Goal: Navigation & Orientation: Find specific page/section

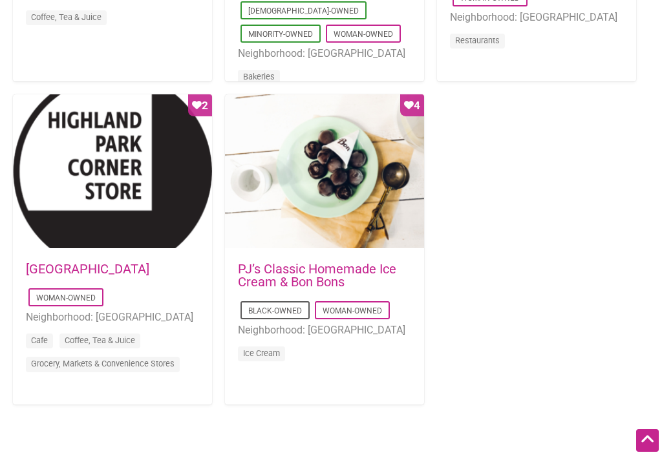
scroll to position [1241, 0]
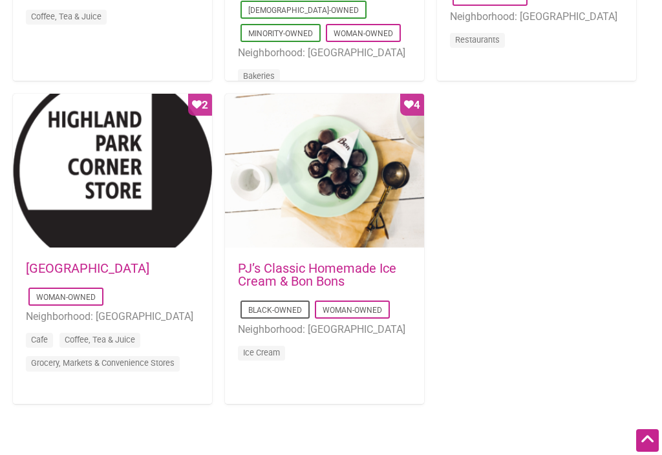
click at [274, 348] on link "Ice Cream" at bounding box center [261, 353] width 37 height 10
click at [325, 260] on link "PJ’s Classic Homemade Ice Cream & Bon Bons" at bounding box center [317, 274] width 158 height 28
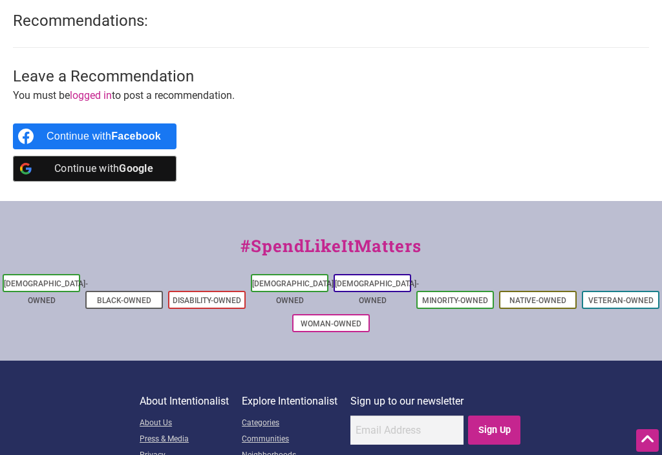
scroll to position [890, 0]
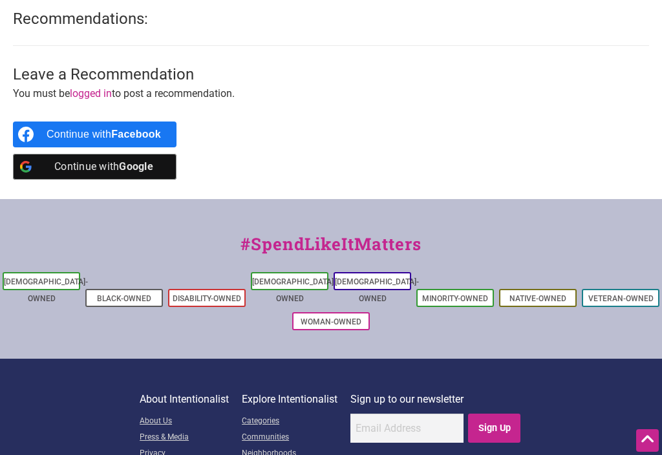
click at [541, 294] on link "Native-Owned" at bounding box center [537, 298] width 57 height 9
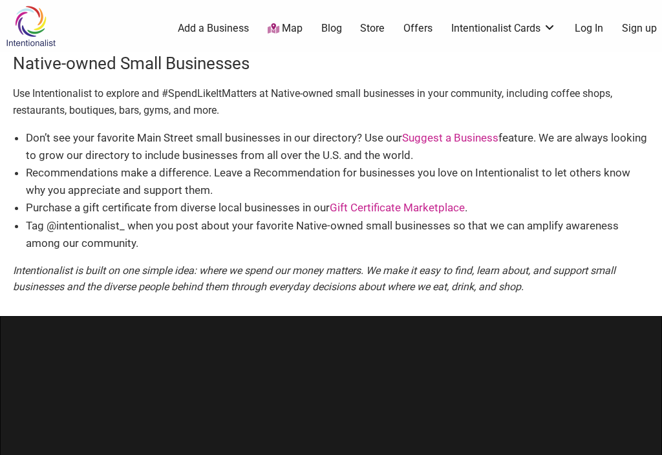
click at [267, 30] on link "Map" at bounding box center [284, 28] width 35 height 15
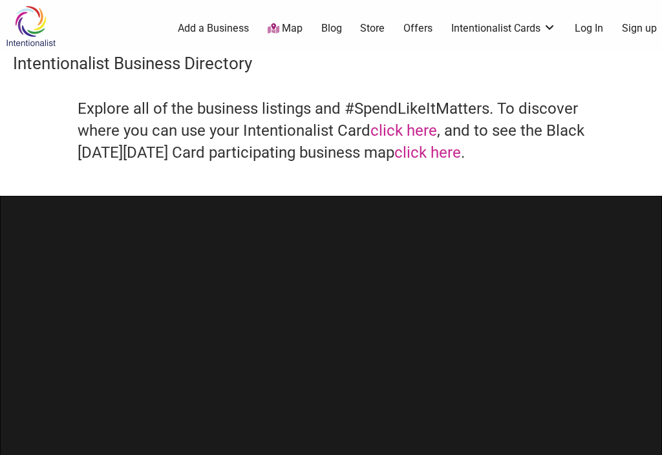
click at [461, 158] on link "click here" at bounding box center [427, 152] width 67 height 18
